Goal: Task Accomplishment & Management: Complete application form

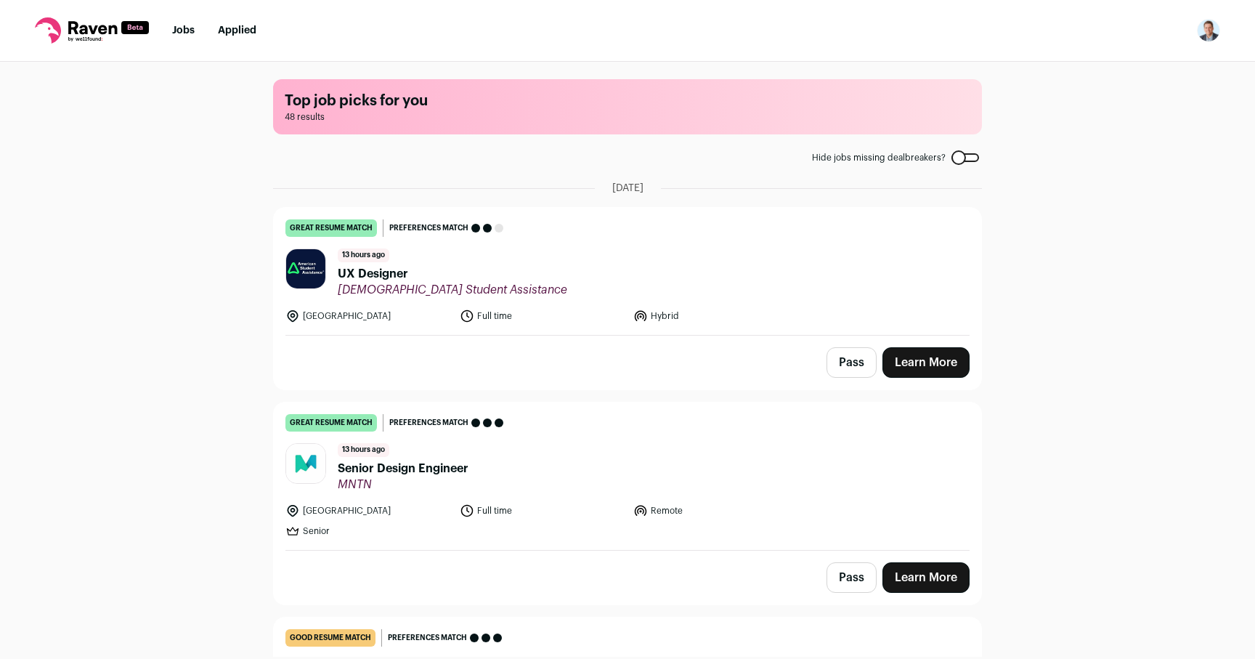
scroll to position [3, 0]
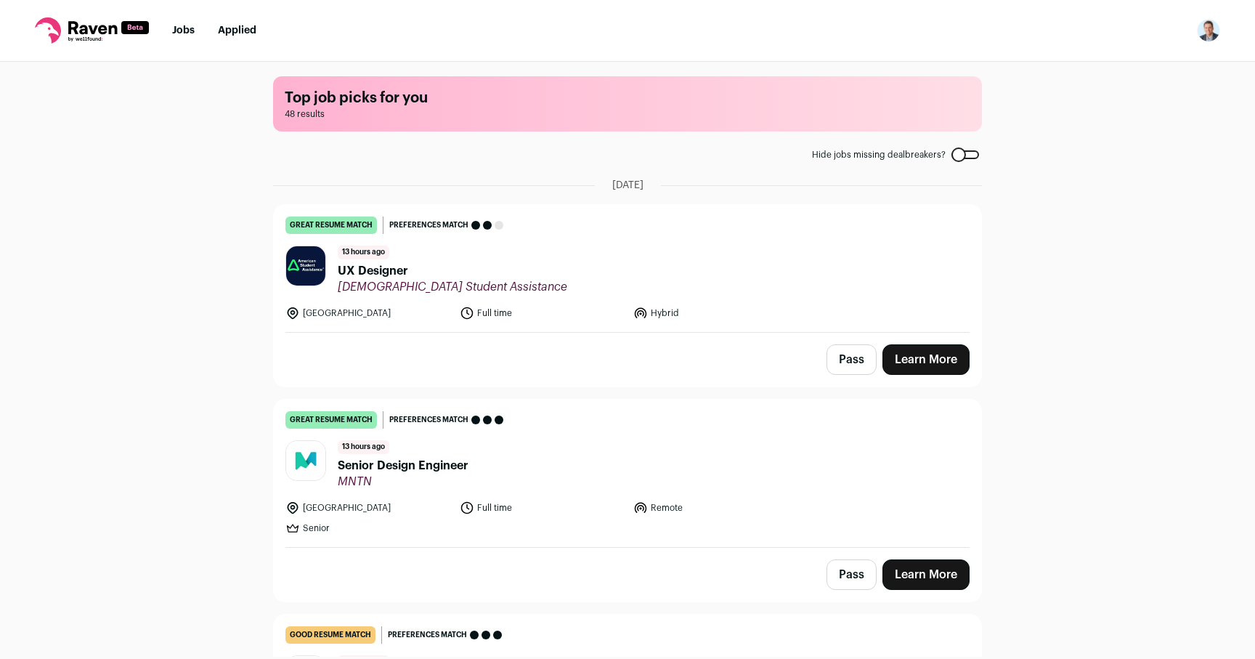
click at [931, 580] on link "Learn More" at bounding box center [926, 574] width 87 height 31
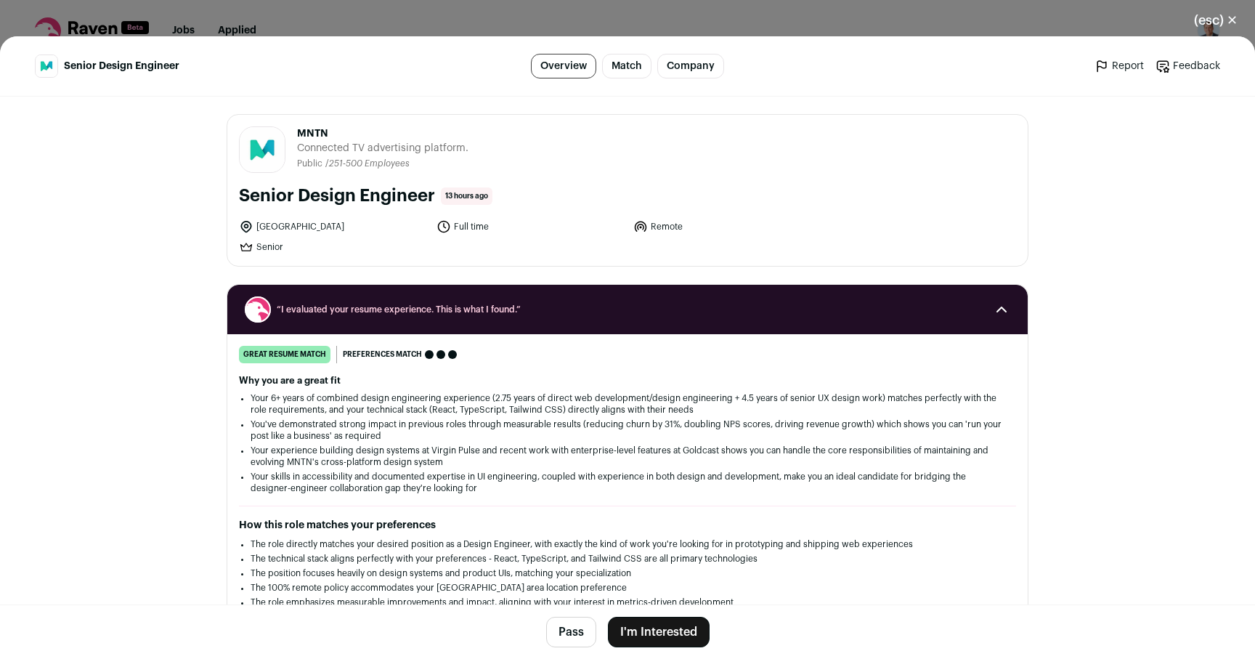
click at [681, 73] on link "Company" at bounding box center [690, 66] width 67 height 25
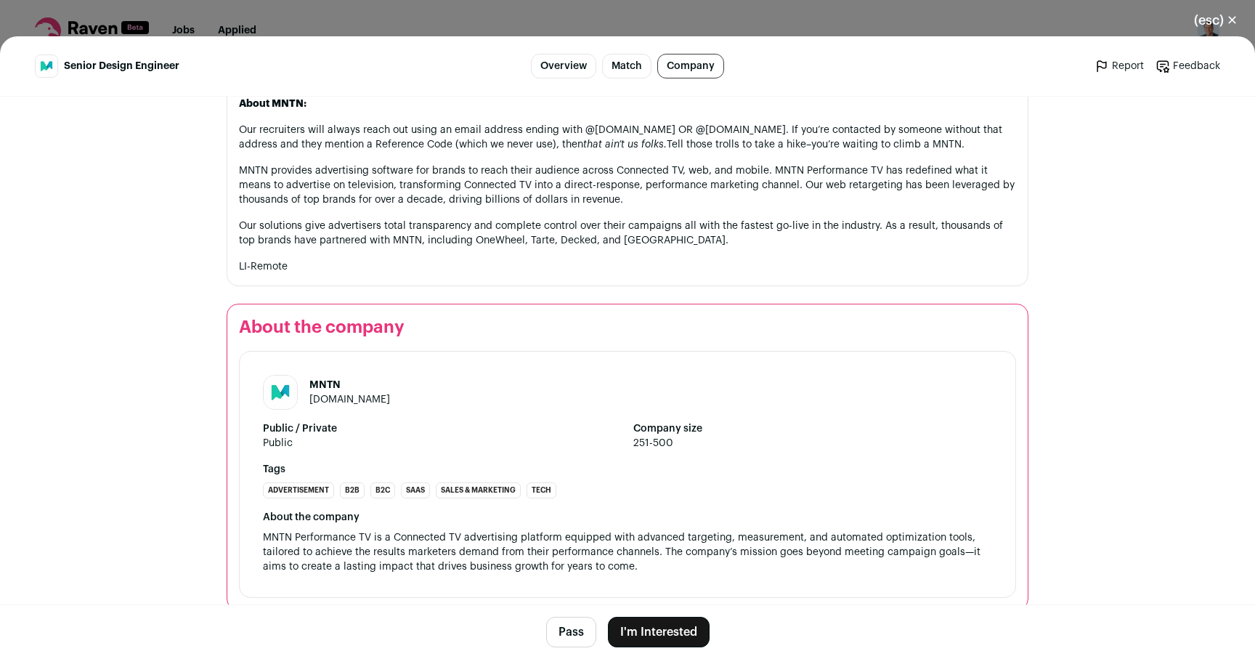
scroll to position [1660, 0]
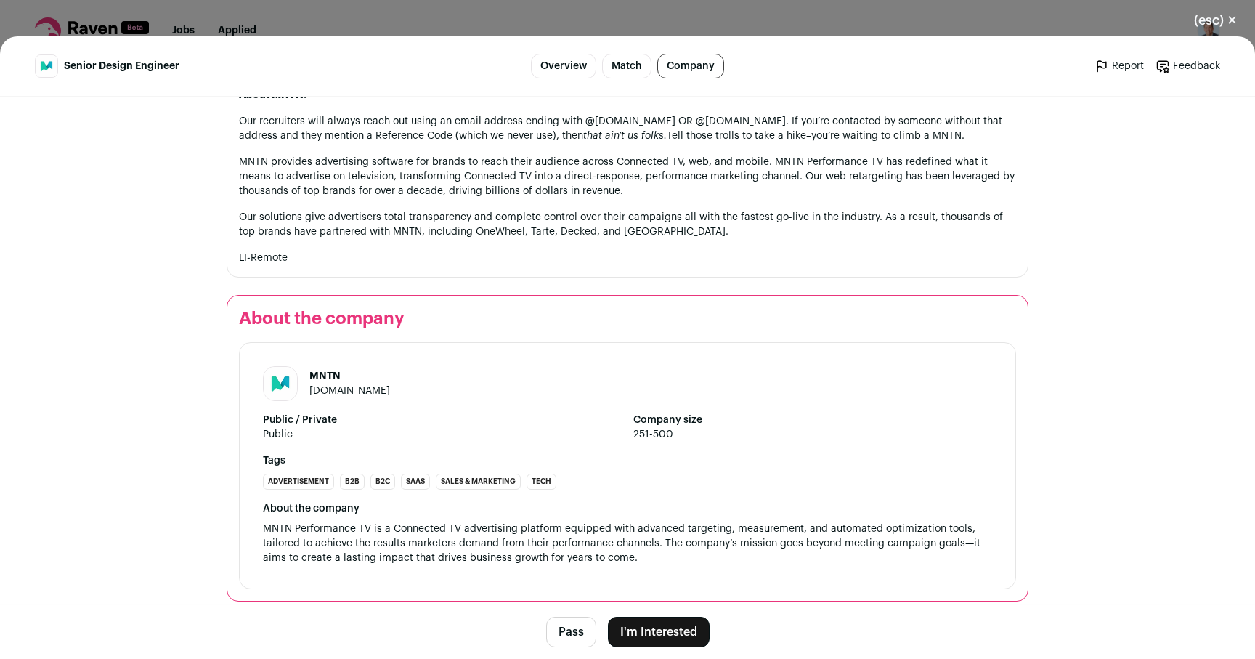
click at [336, 386] on link "[DOMAIN_NAME]" at bounding box center [349, 391] width 81 height 10
click at [1231, 21] on button "(esc) ✕" at bounding box center [1216, 20] width 78 height 32
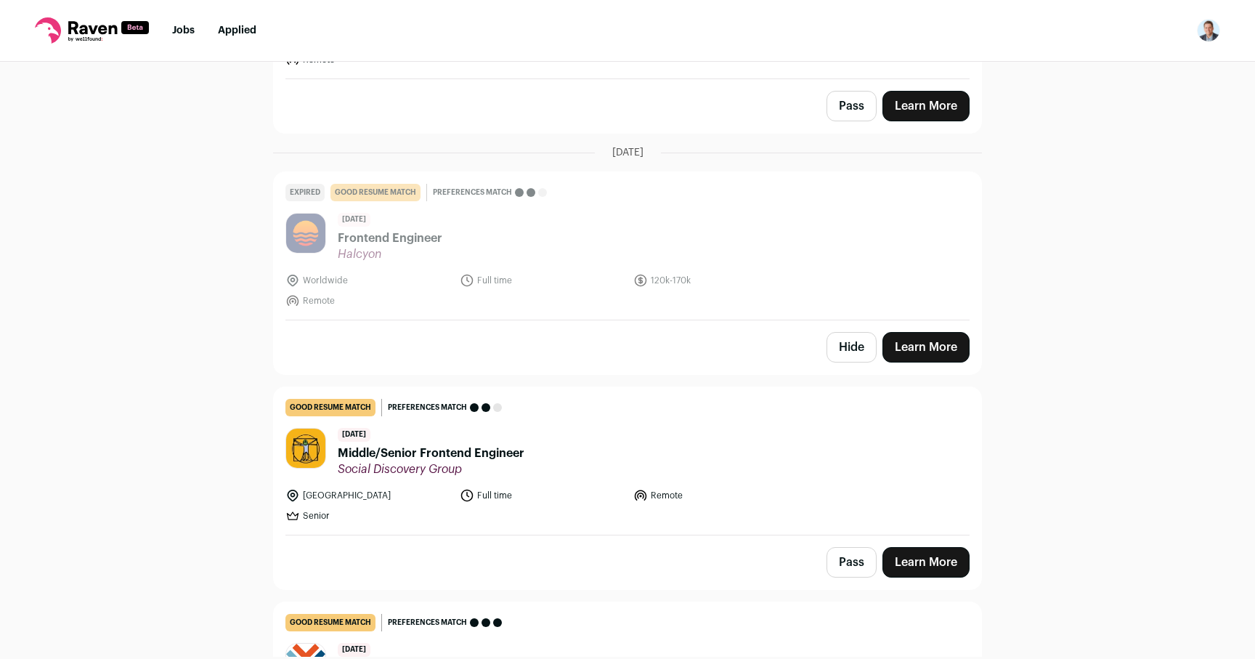
scroll to position [0, 0]
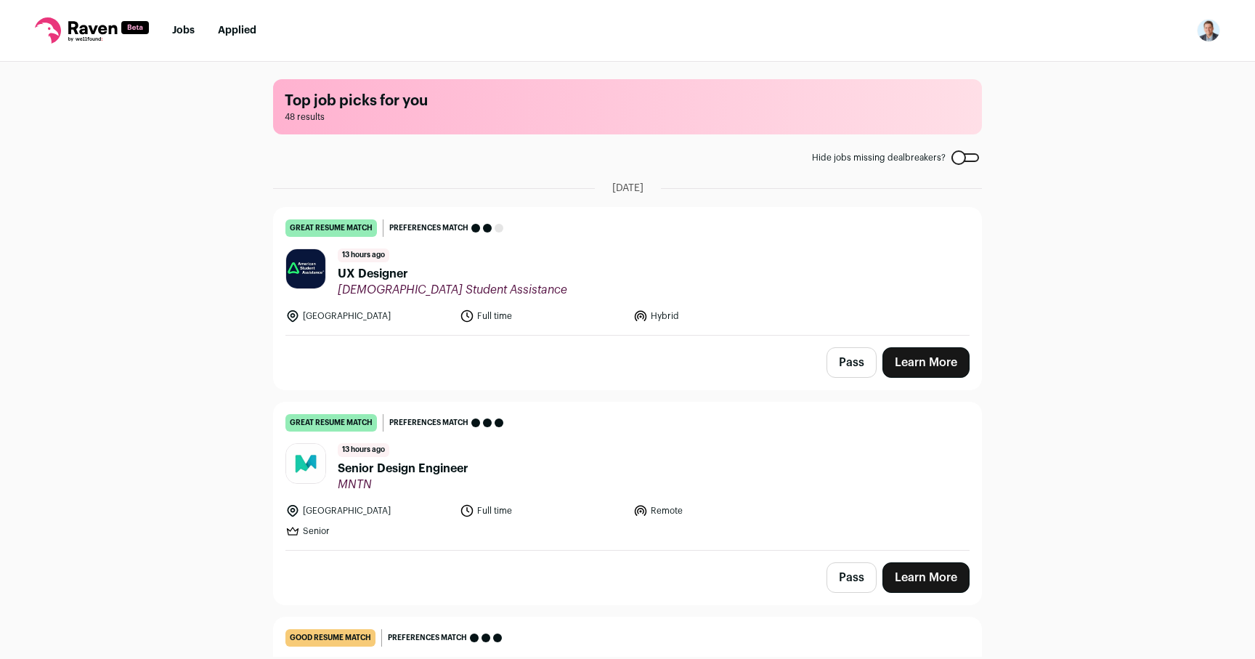
click at [1210, 40] on img "Open dropdown" at bounding box center [1208, 30] width 23 height 23
click at [1119, 118] on link "Subscription" at bounding box center [1139, 105] width 161 height 35
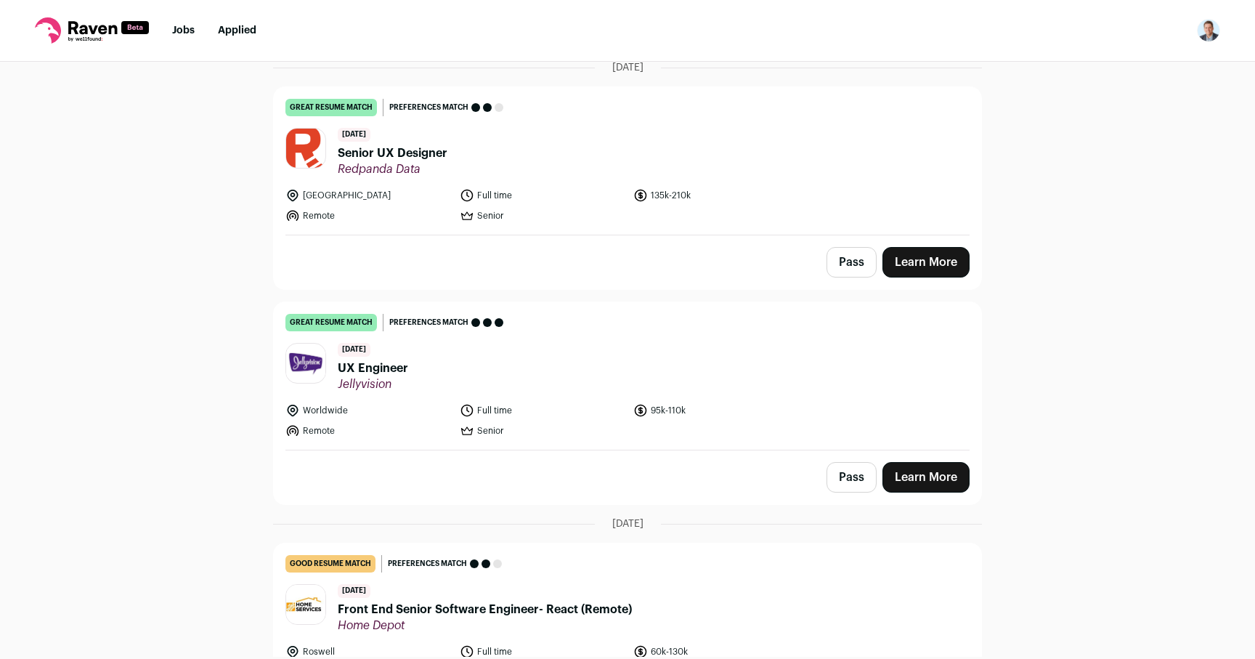
scroll to position [3000, 0]
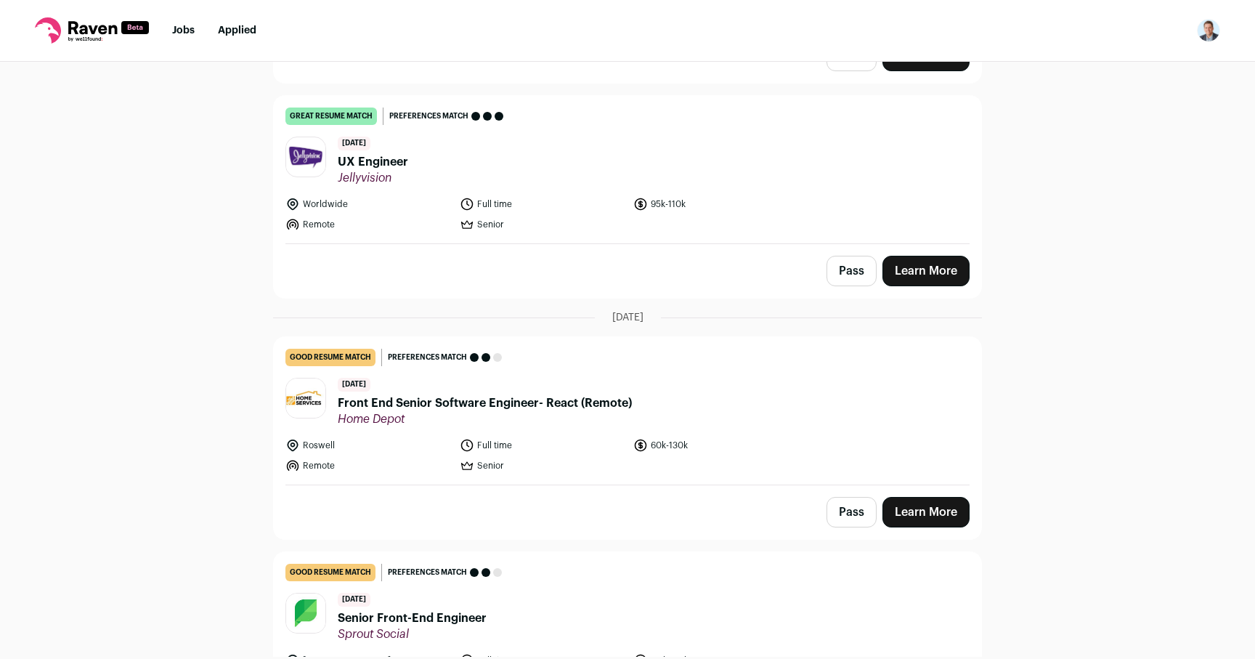
click at [930, 264] on link "Learn More" at bounding box center [926, 271] width 87 height 31
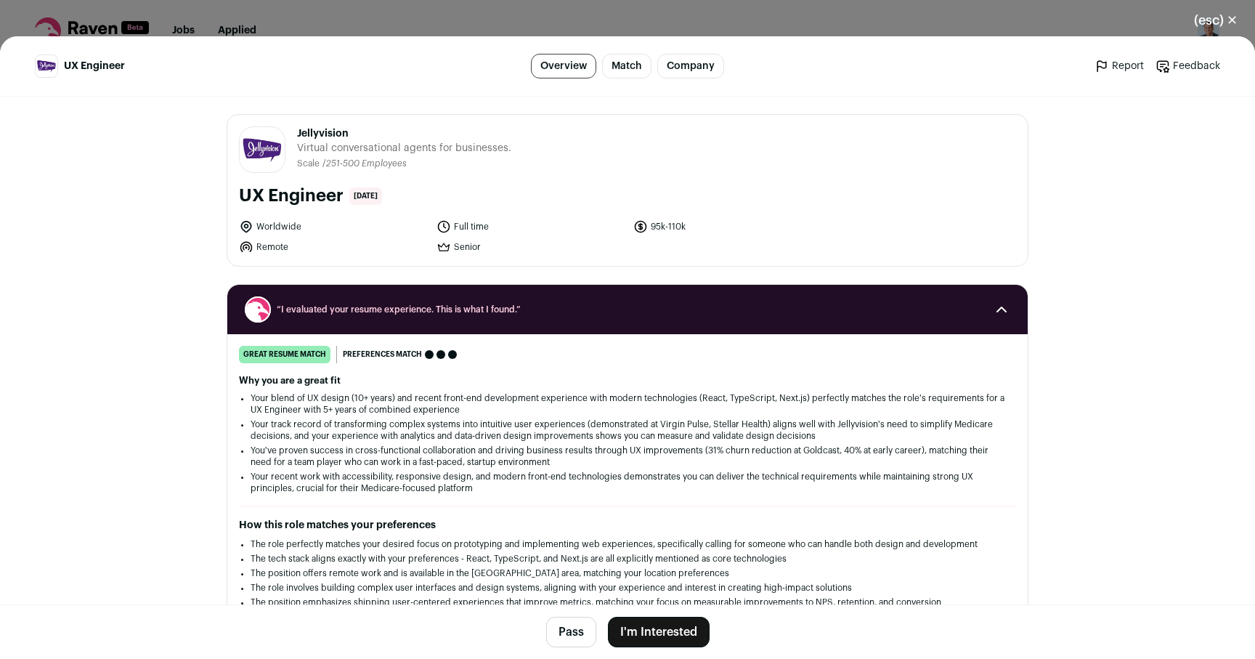
click at [703, 71] on link "Company" at bounding box center [690, 66] width 67 height 25
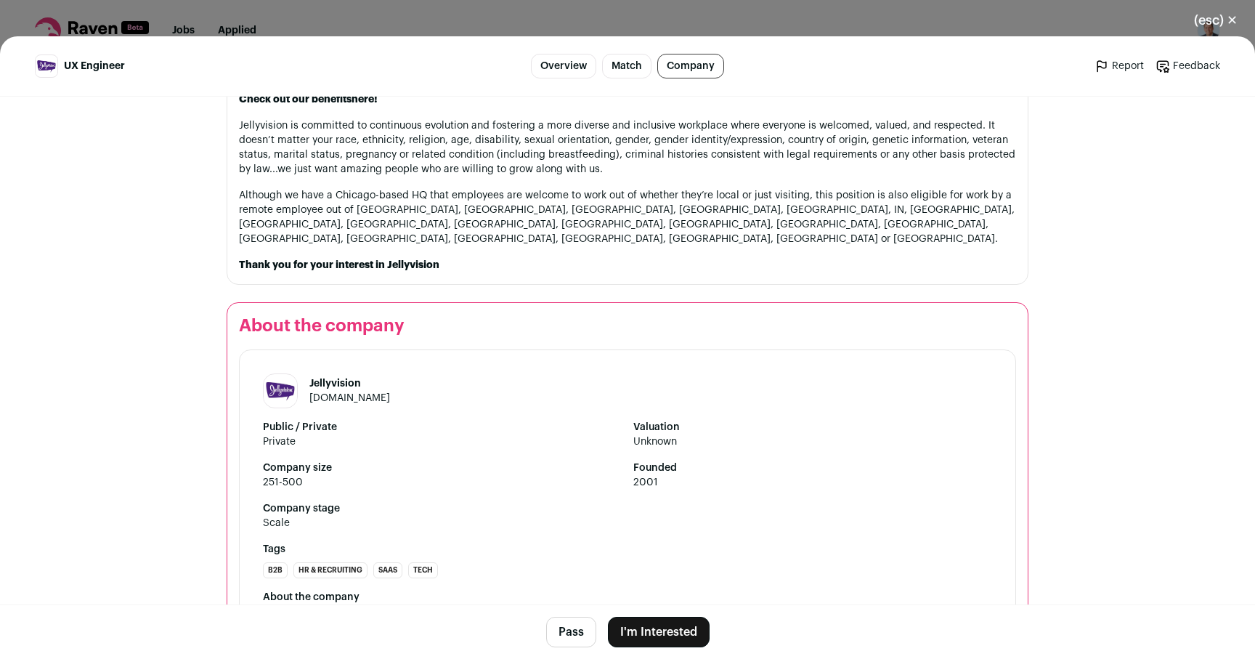
scroll to position [2263, 0]
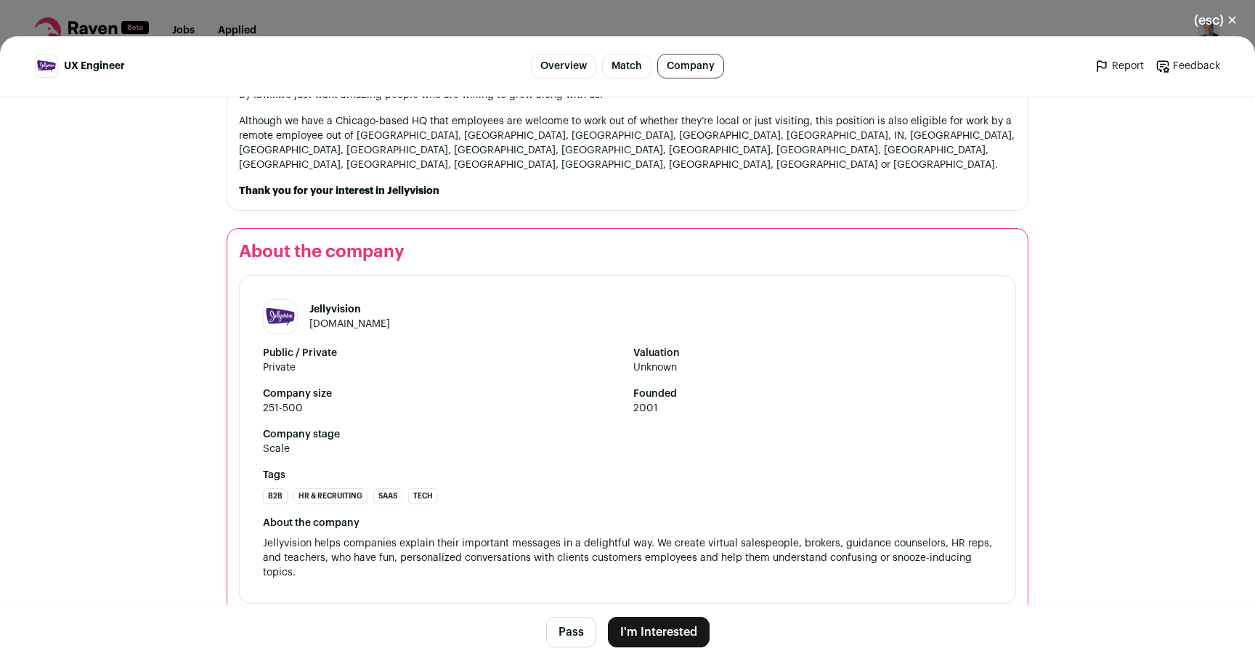
click at [1221, 24] on button "(esc) ✕" at bounding box center [1216, 20] width 78 height 32
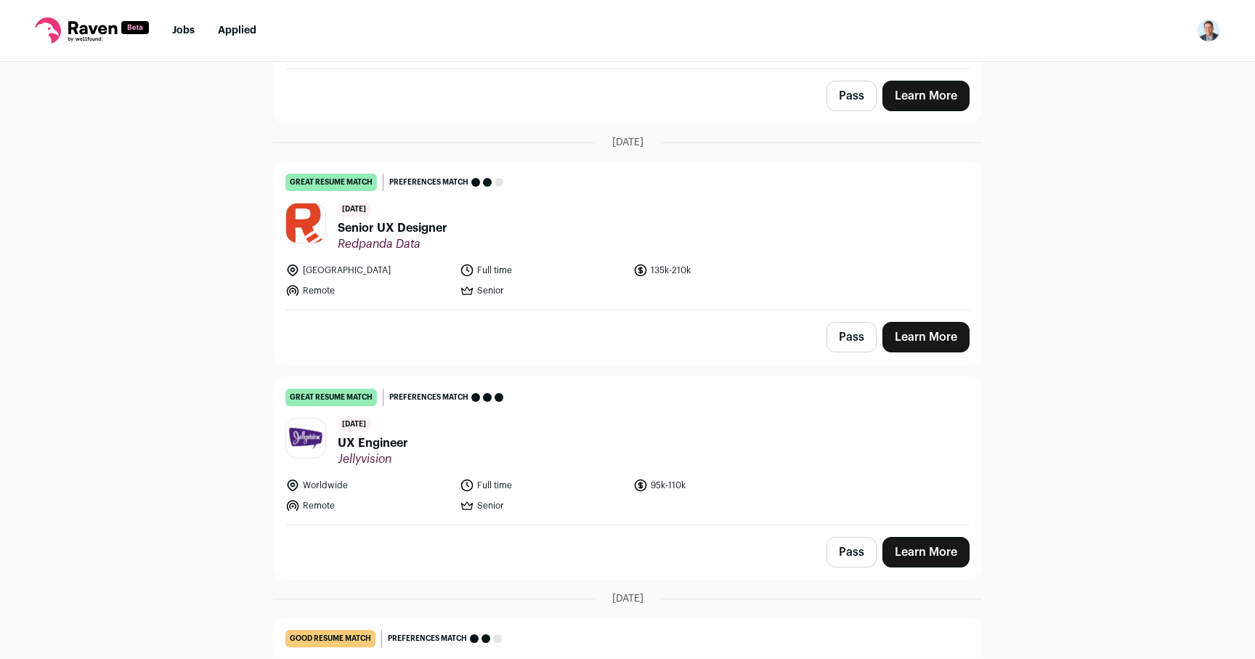
scroll to position [2714, 0]
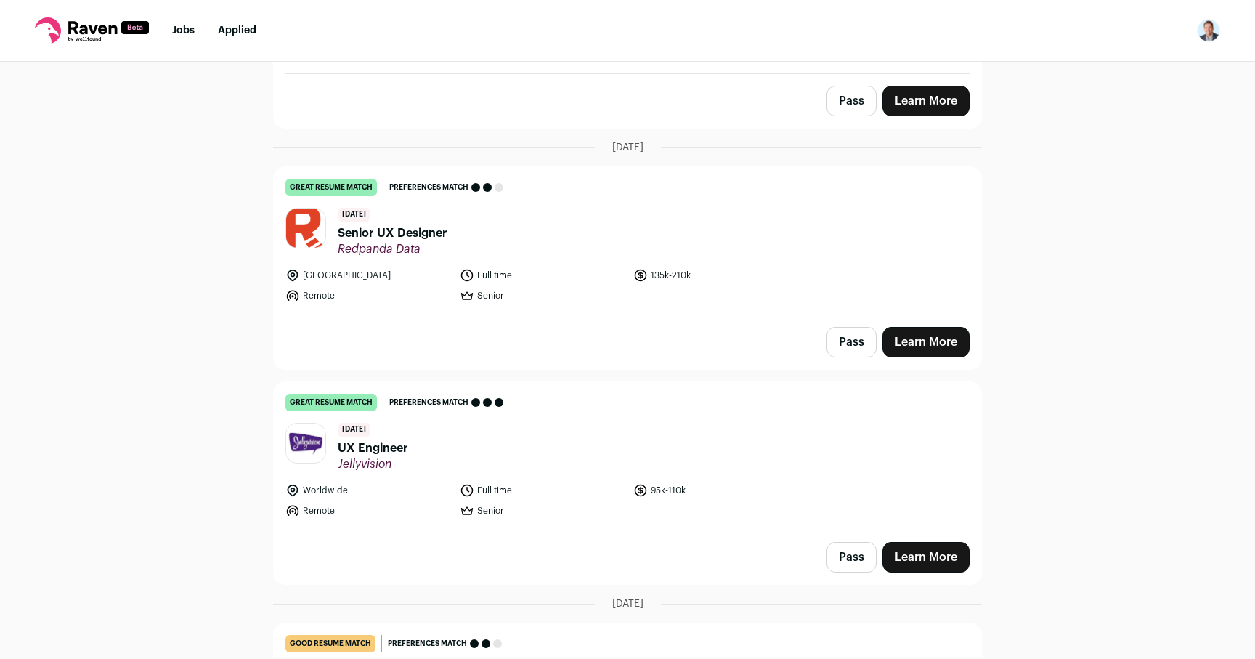
click at [923, 552] on link "Learn More" at bounding box center [926, 557] width 87 height 31
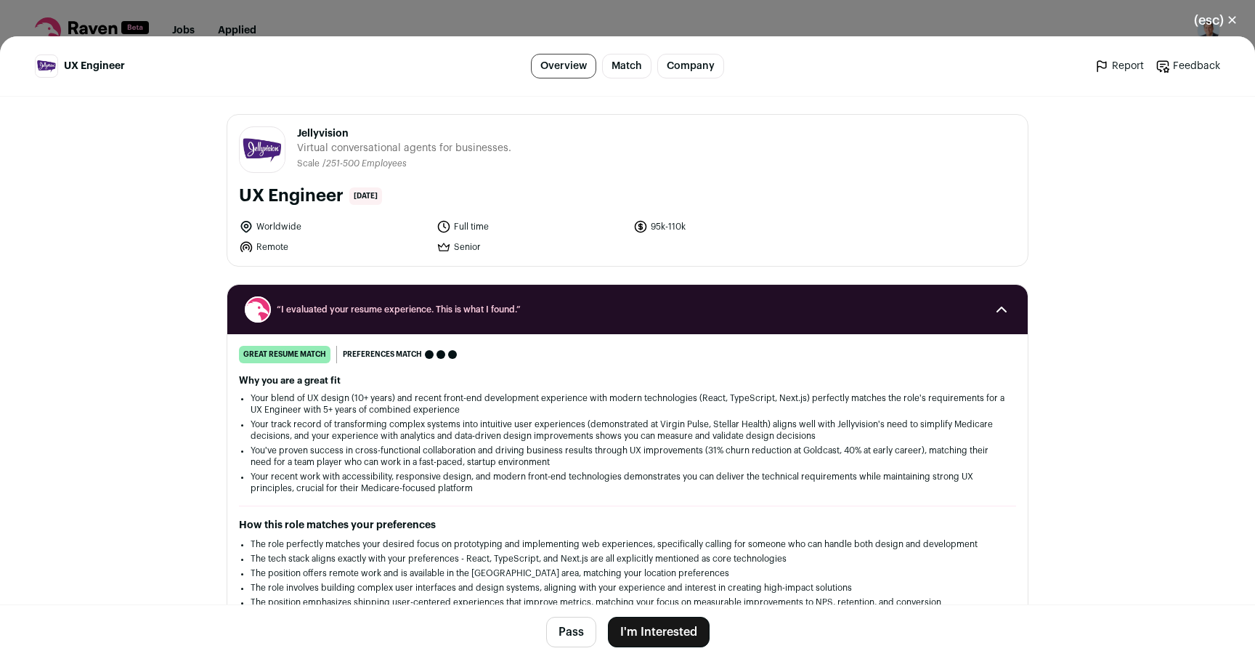
click at [648, 639] on button "I'm Interested" at bounding box center [659, 632] width 102 height 31
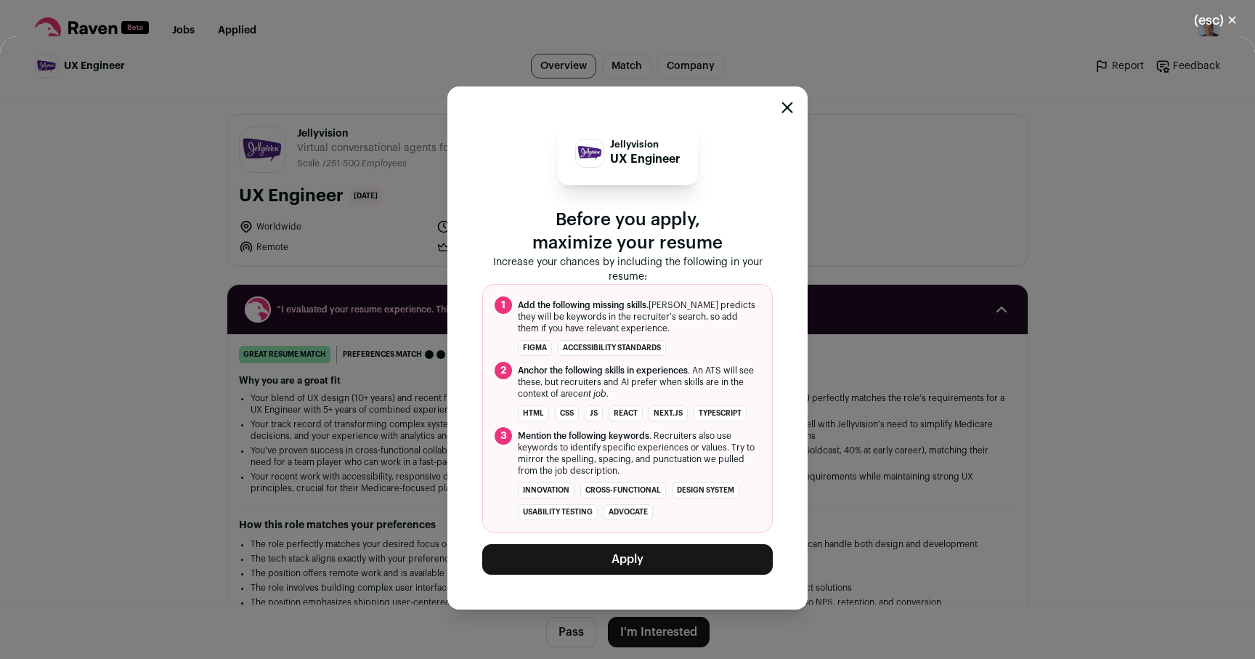
click at [682, 559] on button "Apply" at bounding box center [627, 559] width 291 height 31
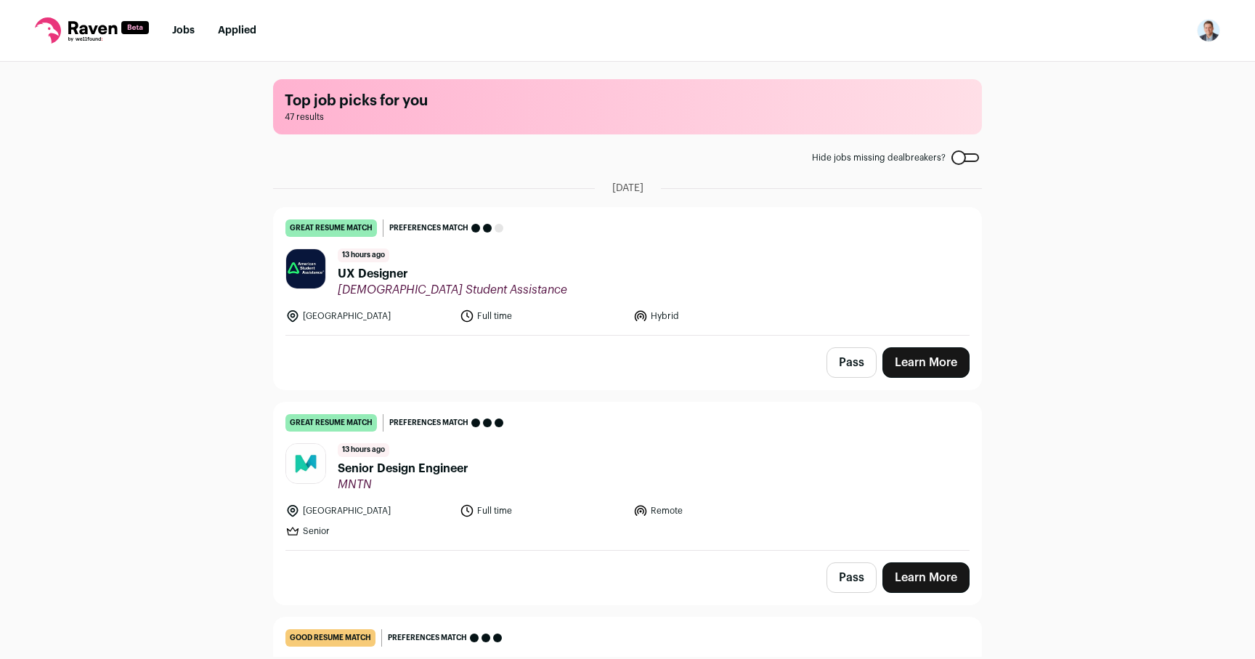
click at [913, 586] on link "Learn More" at bounding box center [926, 577] width 87 height 31
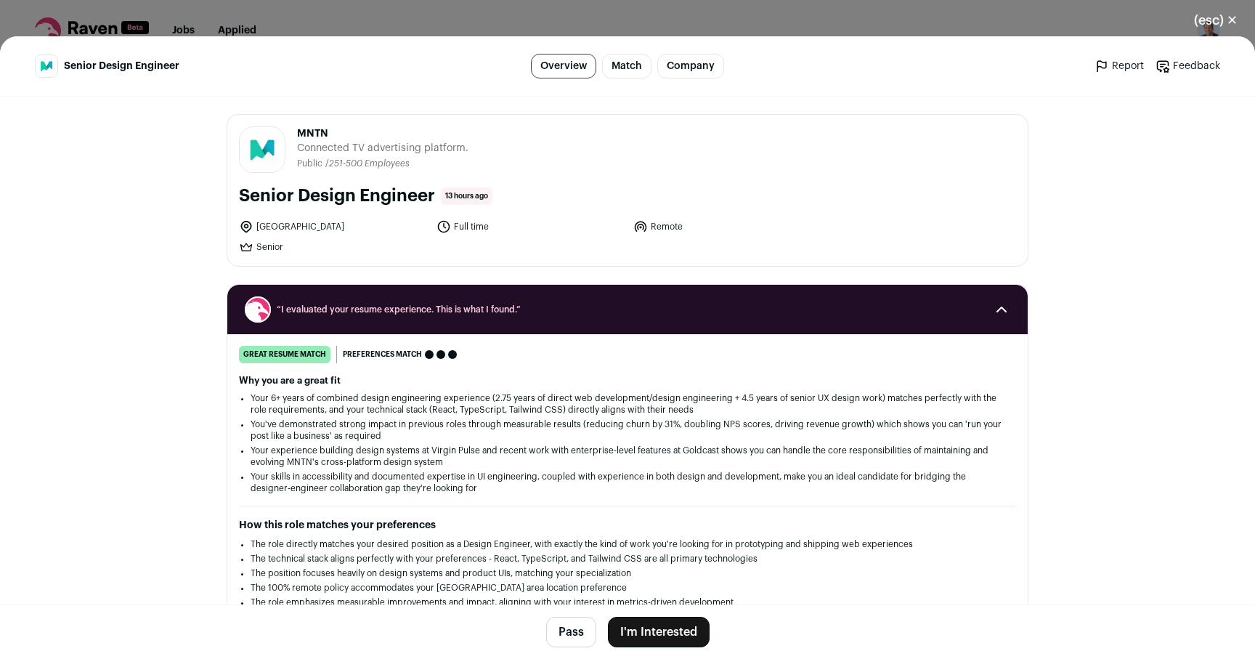
click at [684, 641] on button "I'm Interested" at bounding box center [659, 632] width 102 height 31
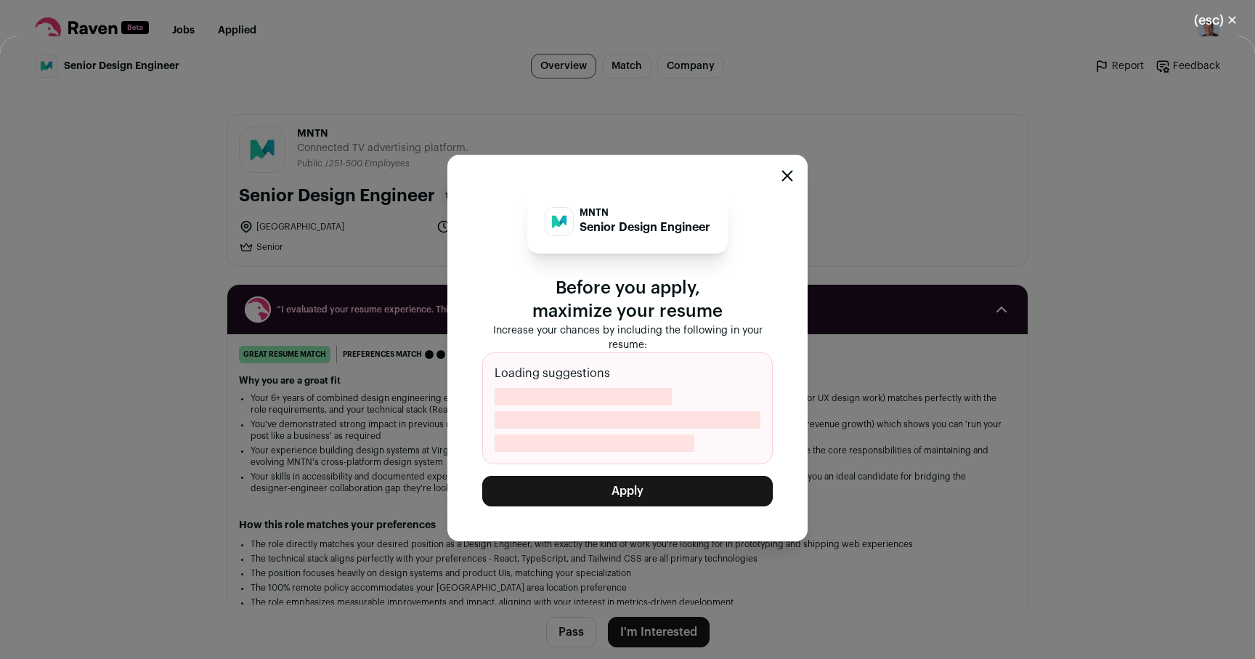
click at [684, 486] on button "Apply" at bounding box center [627, 491] width 291 height 31
